Goal: Information Seeking & Learning: Learn about a topic

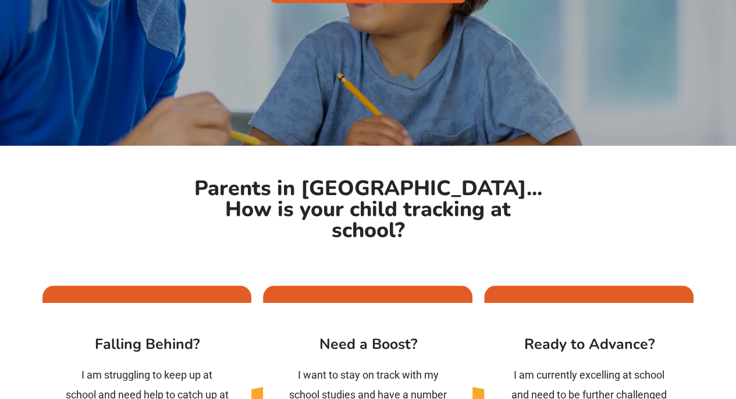
scroll to position [519, 0]
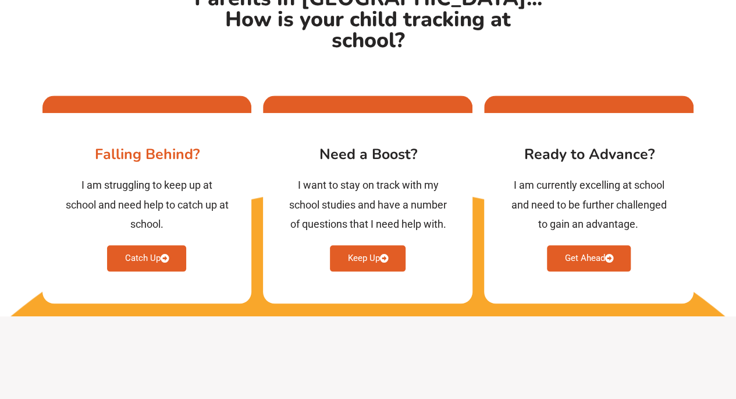
click at [148, 245] on link "Catch Up" at bounding box center [146, 258] width 79 height 26
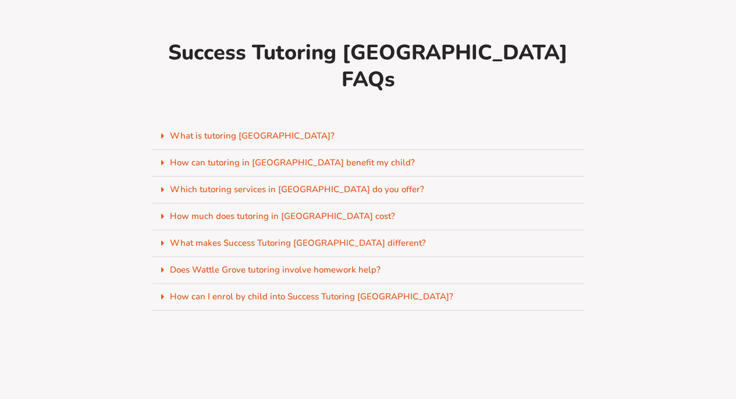
scroll to position [4982, 0]
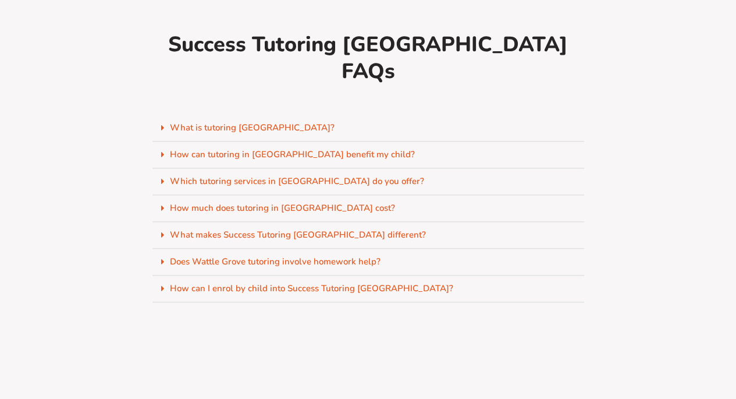
click at [165, 195] on div "How much does tutoring in [GEOGRAPHIC_DATA] cost?" at bounding box center [369, 208] width 432 height 27
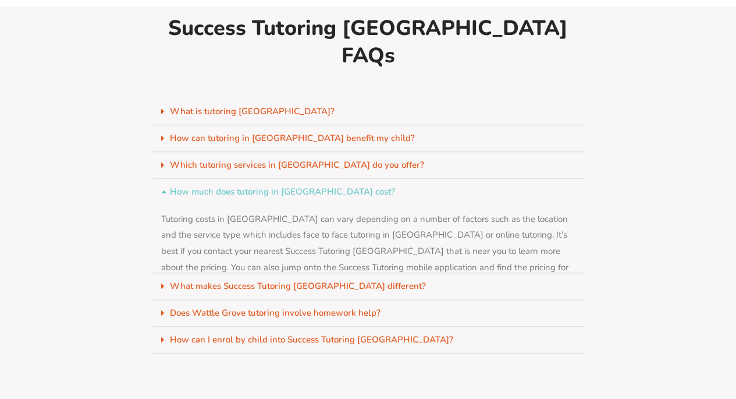
scroll to position [4934, 0]
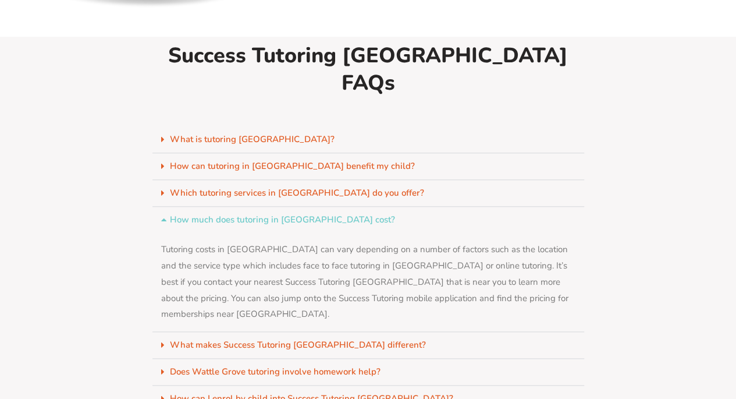
click at [166, 341] on span at bounding box center [165, 345] width 9 height 9
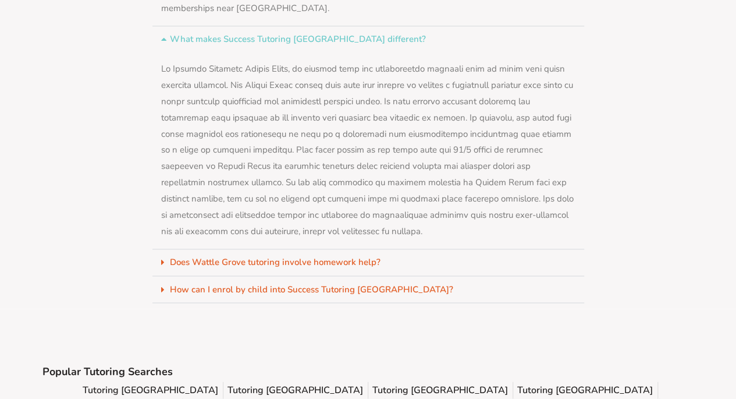
scroll to position [5254, 0]
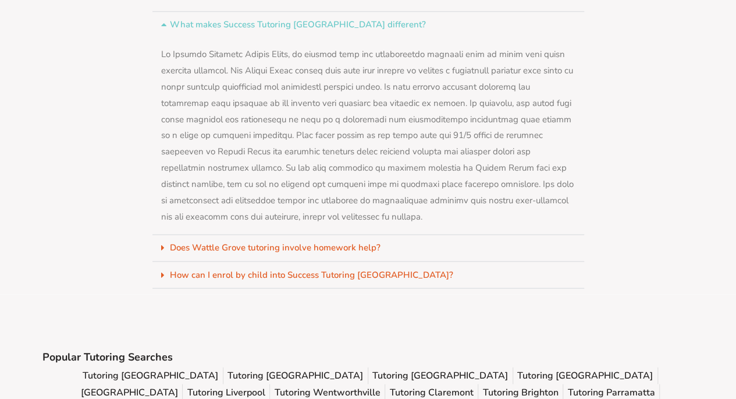
click at [166, 270] on span at bounding box center [165, 274] width 9 height 9
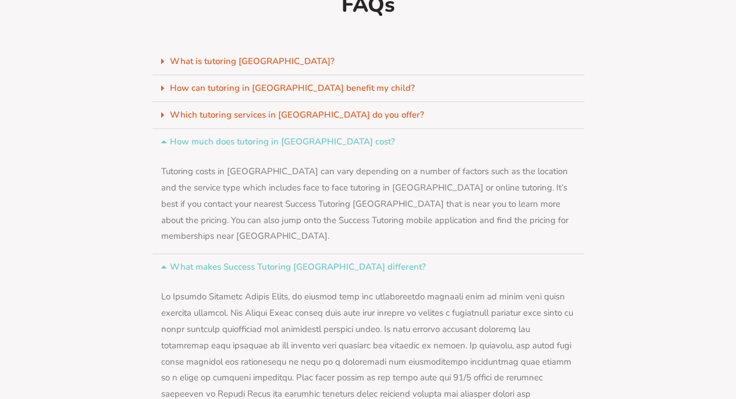
scroll to position [5004, 0]
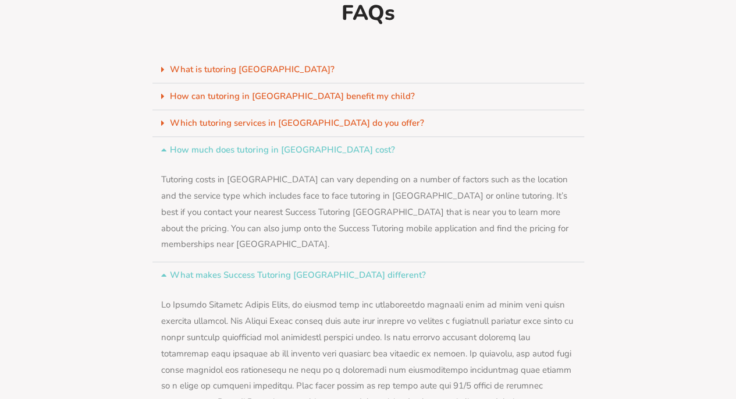
click at [173, 63] on link "What is tutoring [GEOGRAPHIC_DATA]?" at bounding box center [252, 69] width 165 height 12
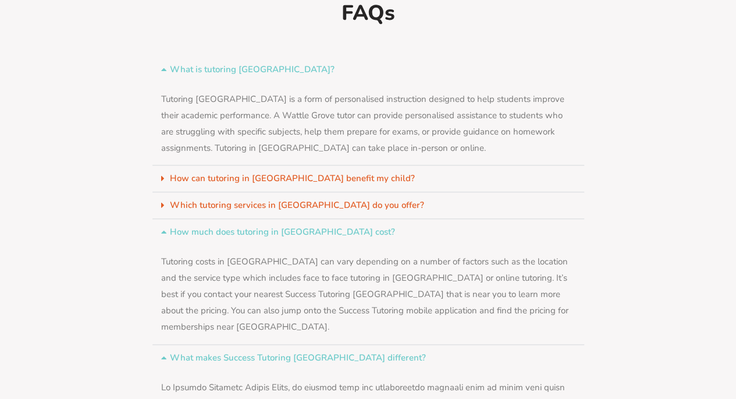
click at [158, 165] on div "How can tutoring in [GEOGRAPHIC_DATA] benefit my child?" at bounding box center [369, 178] width 432 height 27
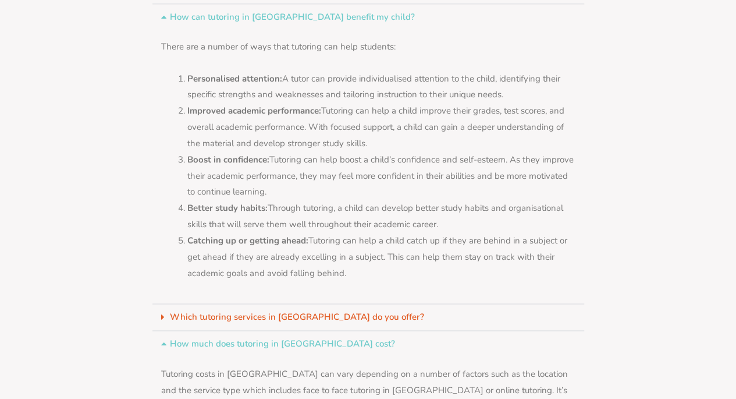
scroll to position [5166, 0]
click at [180, 310] on link "Which tutoring services in [GEOGRAPHIC_DATA] do you offer?" at bounding box center [297, 316] width 254 height 12
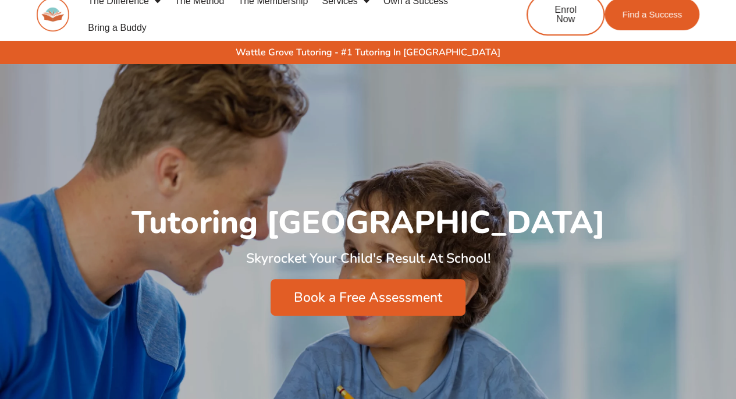
scroll to position [0, 0]
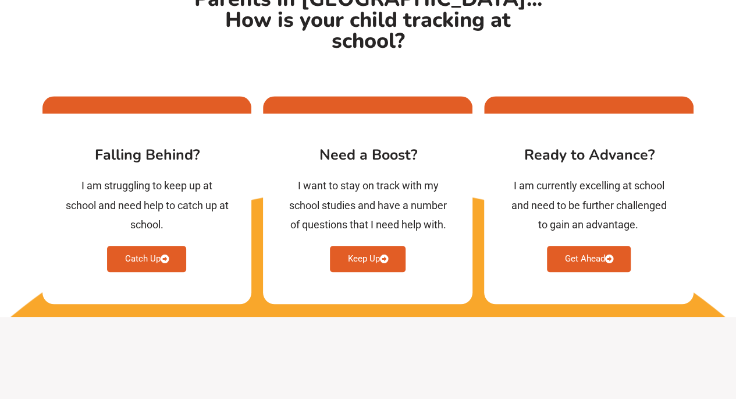
scroll to position [519, 0]
